Goal: Task Accomplishment & Management: Manage account settings

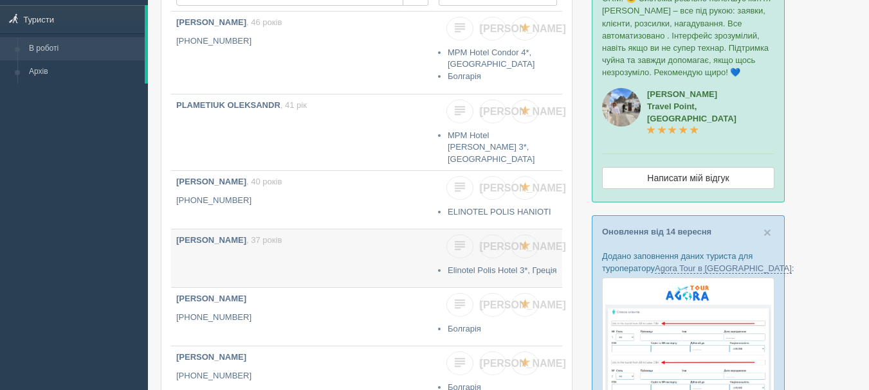
scroll to position [193, 0]
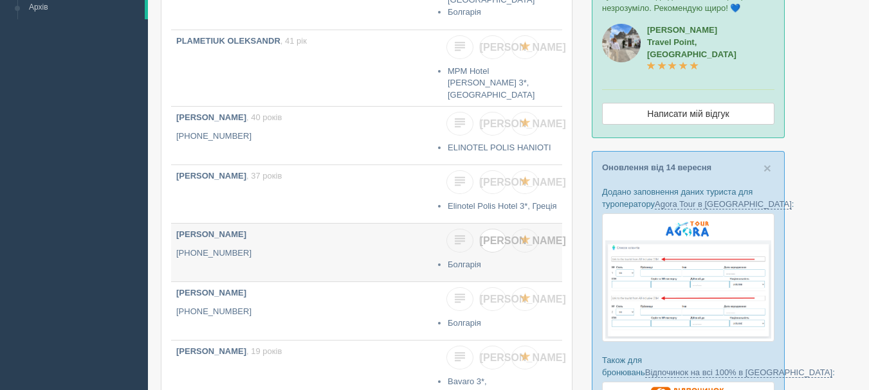
click at [499, 229] on link "[PERSON_NAME]" at bounding box center [492, 241] width 27 height 24
checkbox input "true"
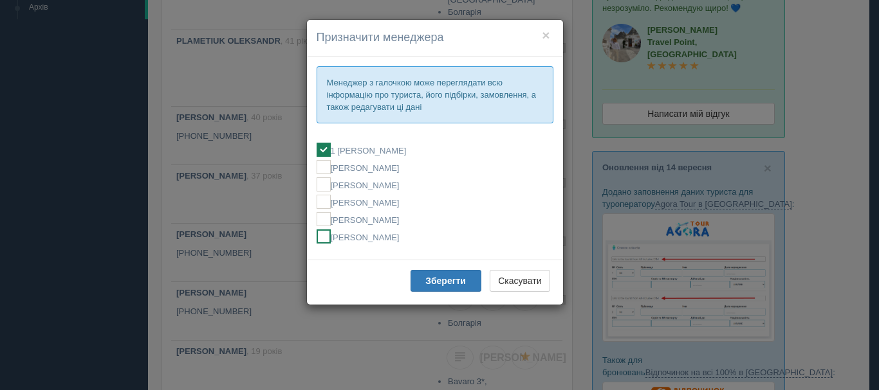
click at [361, 238] on label "[PERSON_NAME]" at bounding box center [434, 237] width 237 height 14
checkbox input "false"
checkbox input "true"
click at [422, 280] on button "Зберегти" at bounding box center [445, 281] width 71 height 22
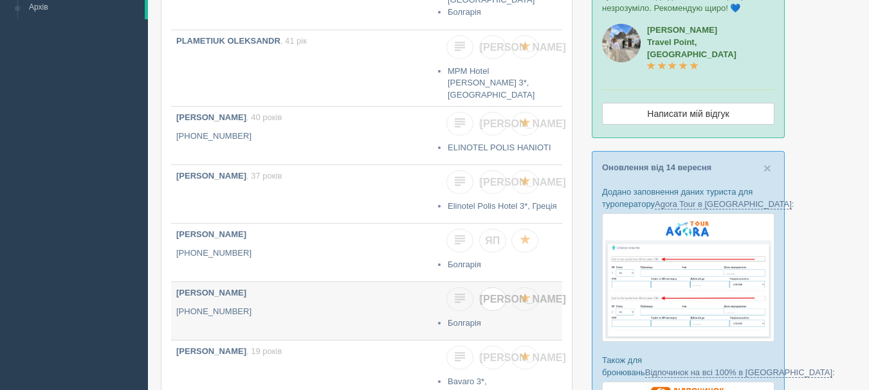
click at [495, 294] on span "[PERSON_NAME]" at bounding box center [523, 299] width 86 height 11
checkbox input "true"
checkbox input "false"
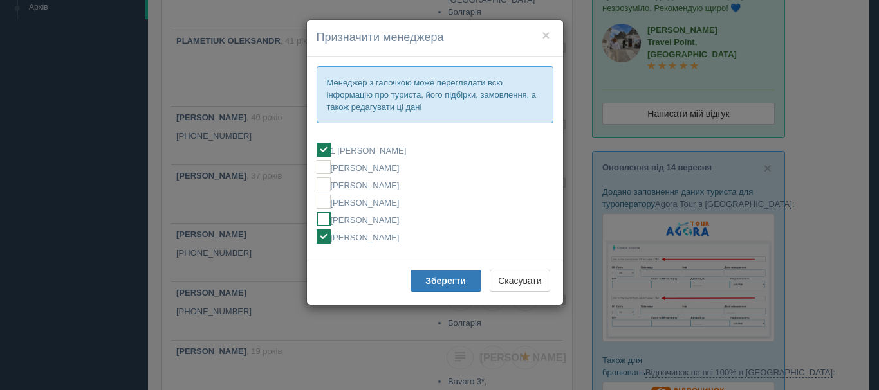
click at [374, 225] on label "[PERSON_NAME]" at bounding box center [434, 219] width 237 height 14
checkbox input "false"
click at [344, 245] on fieldset "1 [PERSON_NAME] [PERSON_NAME] [PERSON_NAME] [PERSON_NAME] [PERSON_NAME] [PERSON…" at bounding box center [434, 193] width 237 height 114
click at [320, 243] on ins at bounding box center [323, 237] width 14 height 14
checkbox input "false"
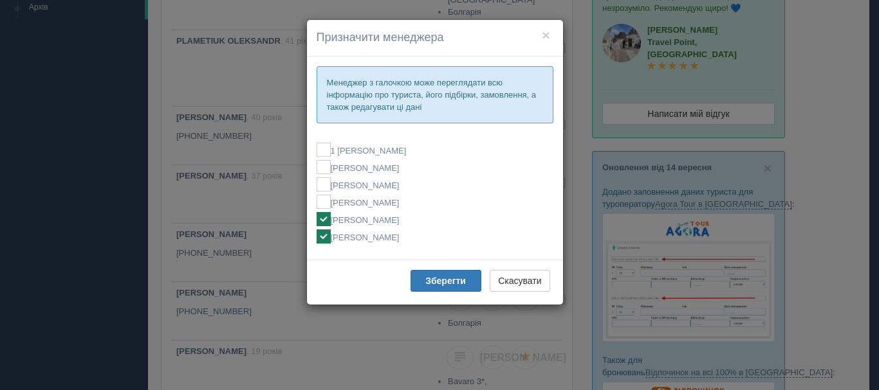
checkbox input "true"
click at [324, 223] on ins at bounding box center [323, 219] width 14 height 14
checkbox input "true"
checkbox input "false"
click at [412, 273] on button "Зберегти" at bounding box center [445, 281] width 71 height 22
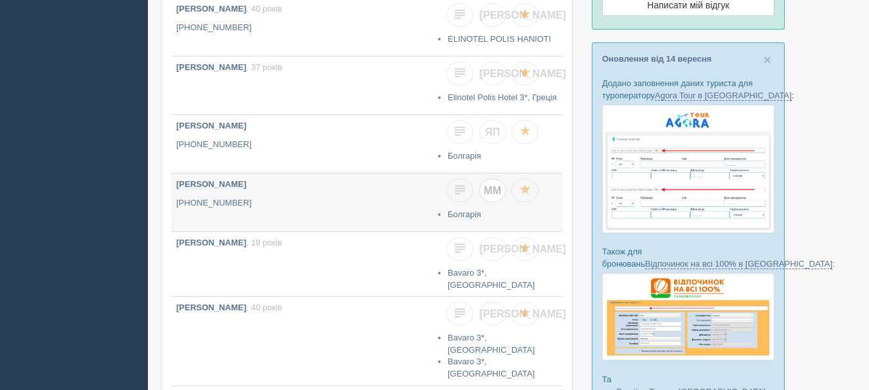
scroll to position [322, 0]
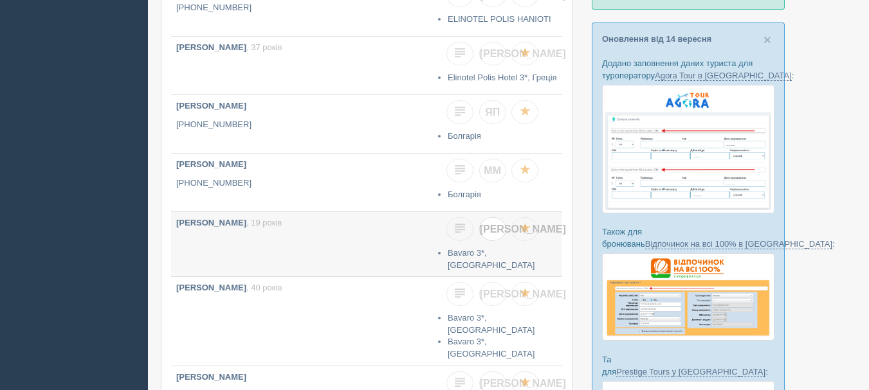
click at [491, 224] on span "[PERSON_NAME]" at bounding box center [523, 229] width 86 height 11
checkbox input "true"
checkbox input "false"
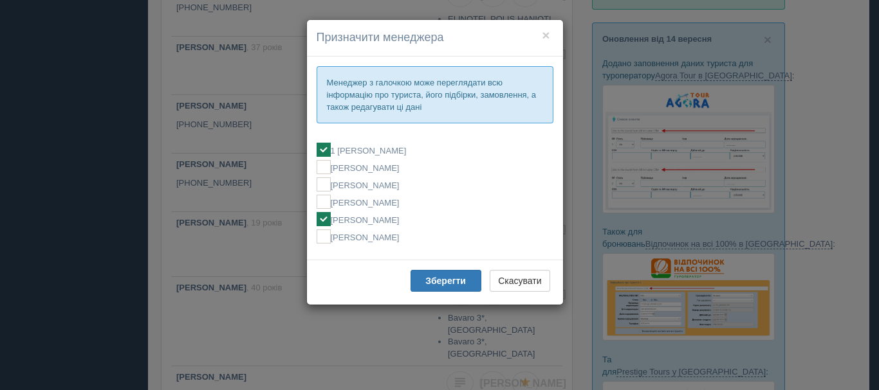
click at [398, 219] on label "[PERSON_NAME]" at bounding box center [434, 219] width 237 height 14
checkbox input "false"
checkbox input "true"
click at [430, 275] on button "Зберегти" at bounding box center [445, 281] width 71 height 22
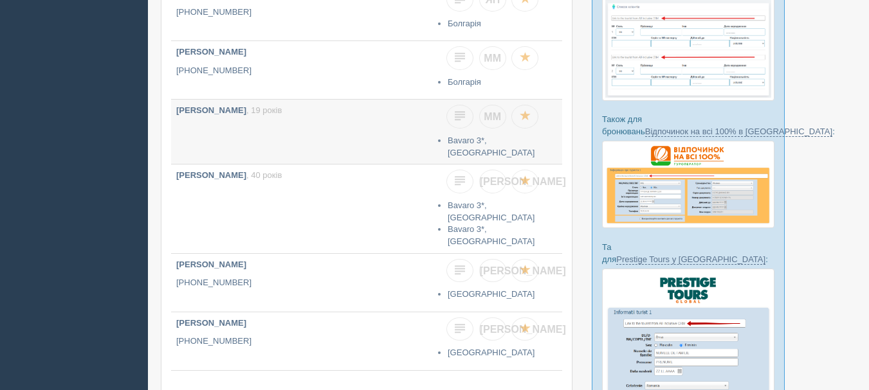
scroll to position [450, 0]
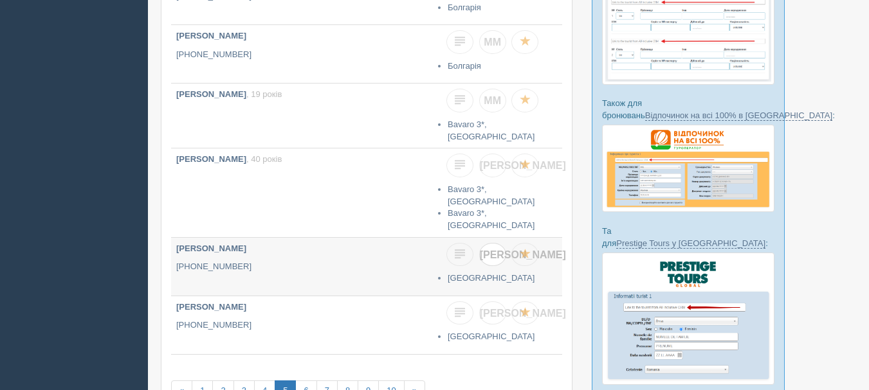
click at [495, 243] on link "[PERSON_NAME]" at bounding box center [492, 255] width 27 height 24
checkbox input "true"
checkbox input "false"
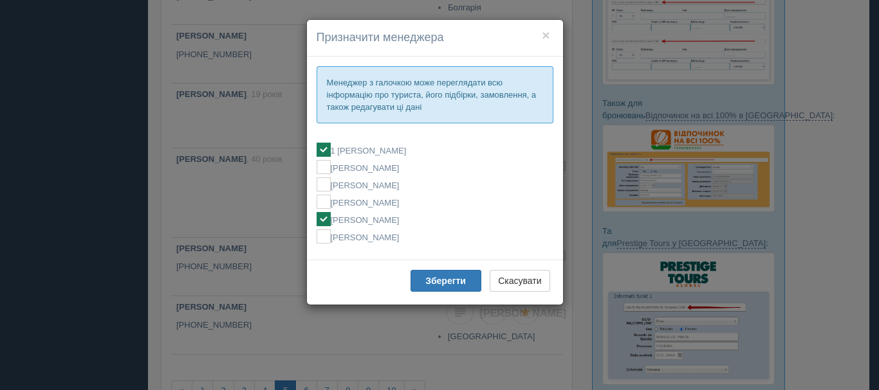
click at [396, 218] on label "[PERSON_NAME]" at bounding box center [434, 219] width 237 height 14
checkbox input "false"
checkbox input "true"
click at [433, 287] on button "Зберегти" at bounding box center [445, 281] width 71 height 22
